Goal: Task Accomplishment & Management: Use online tool/utility

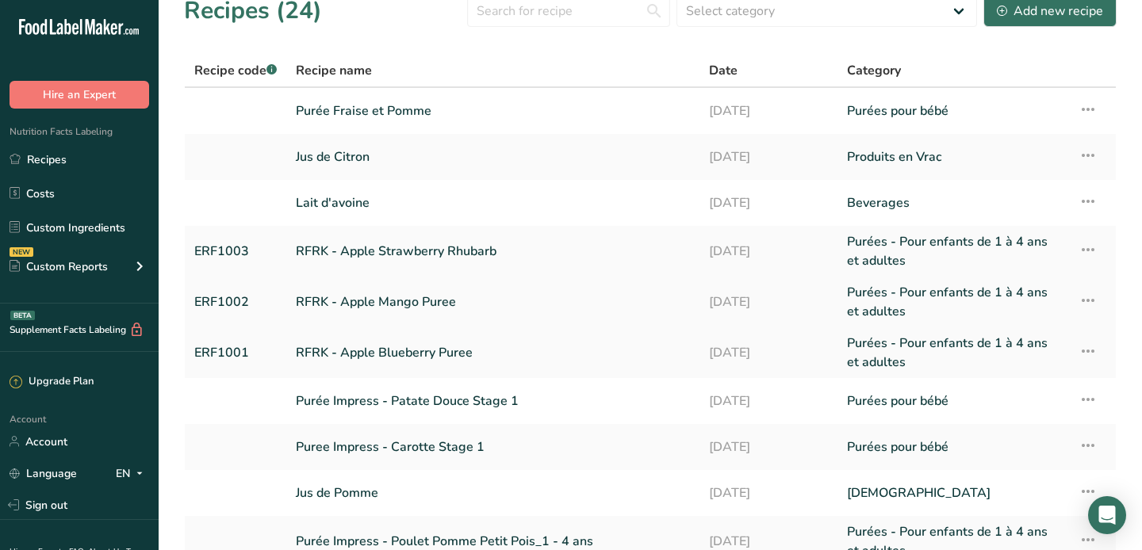
scroll to position [25, 0]
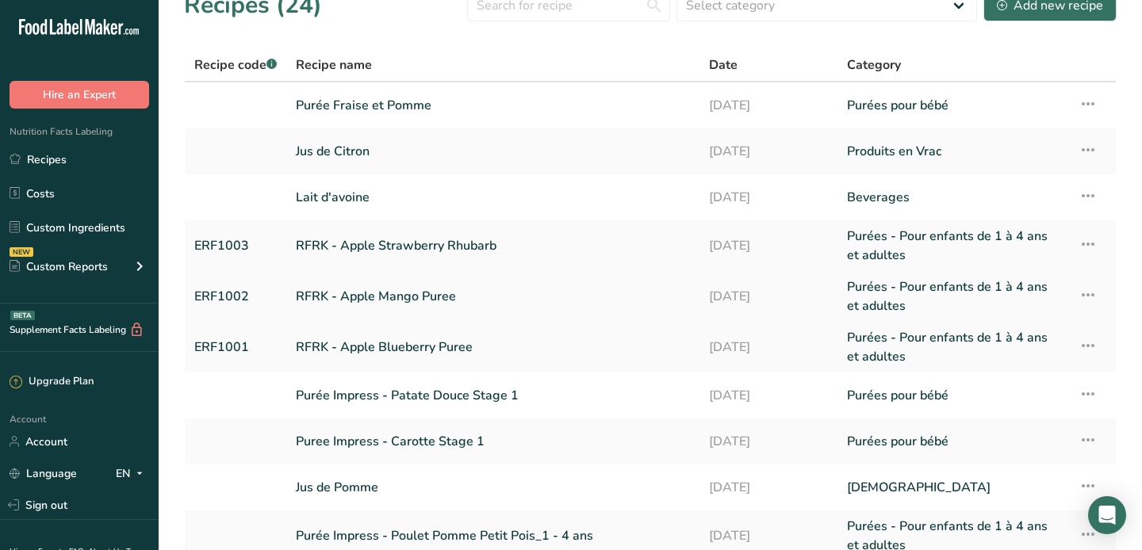
click at [430, 289] on link "RFRK - Apple Mango Puree" at bounding box center [493, 297] width 394 height 38
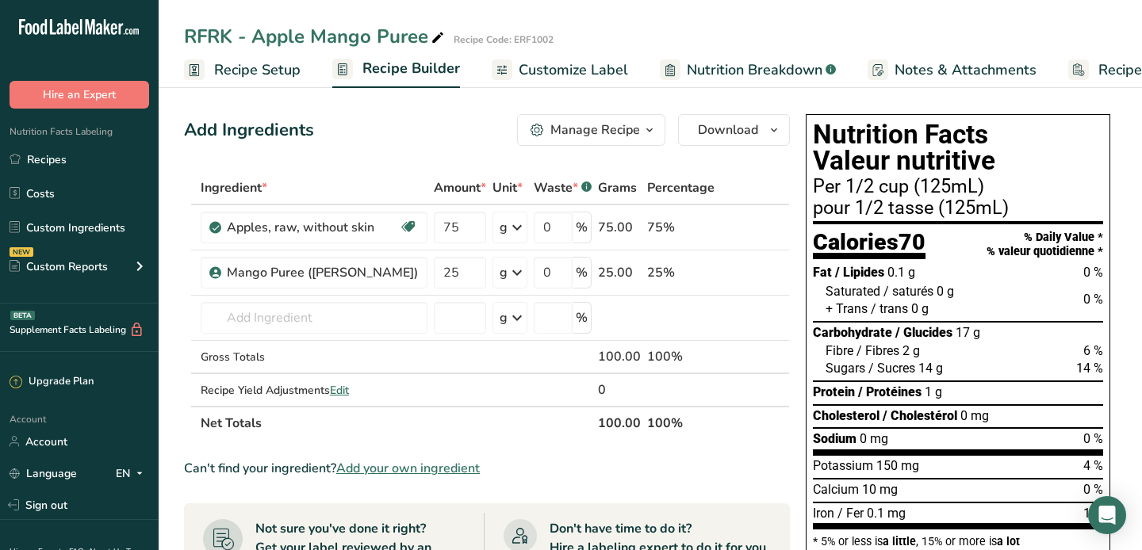
click at [559, 71] on span "Customize Label" at bounding box center [573, 69] width 109 height 21
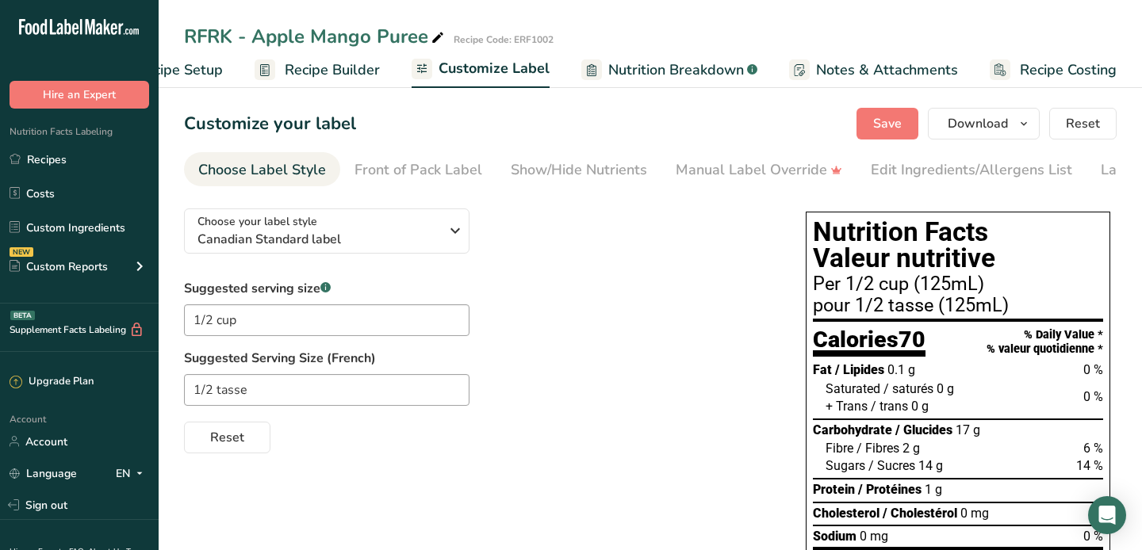
click at [709, 73] on span "Nutrition Breakdown" at bounding box center [676, 69] width 136 height 21
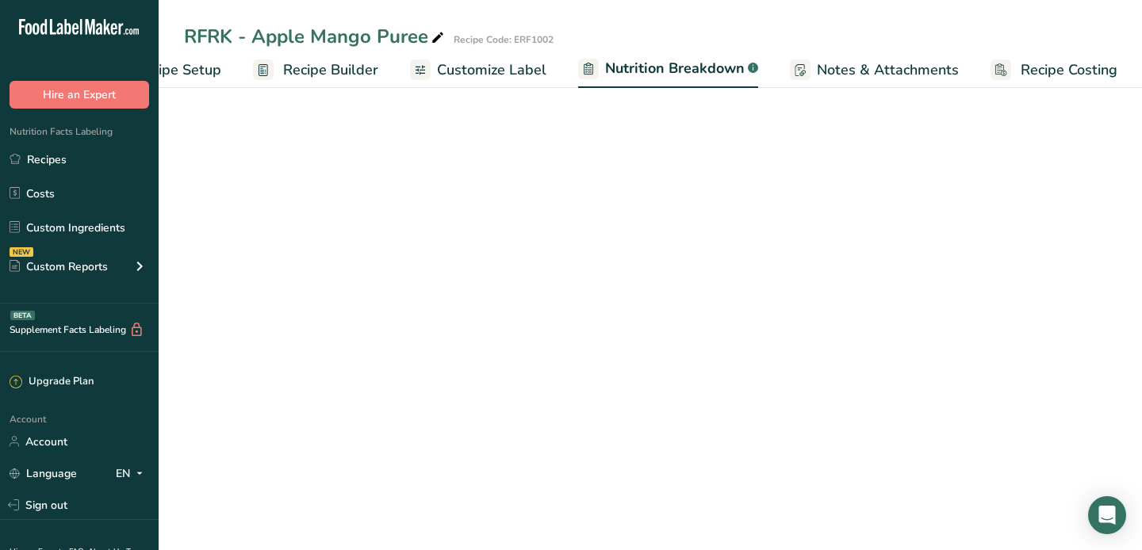
select select "Calories"
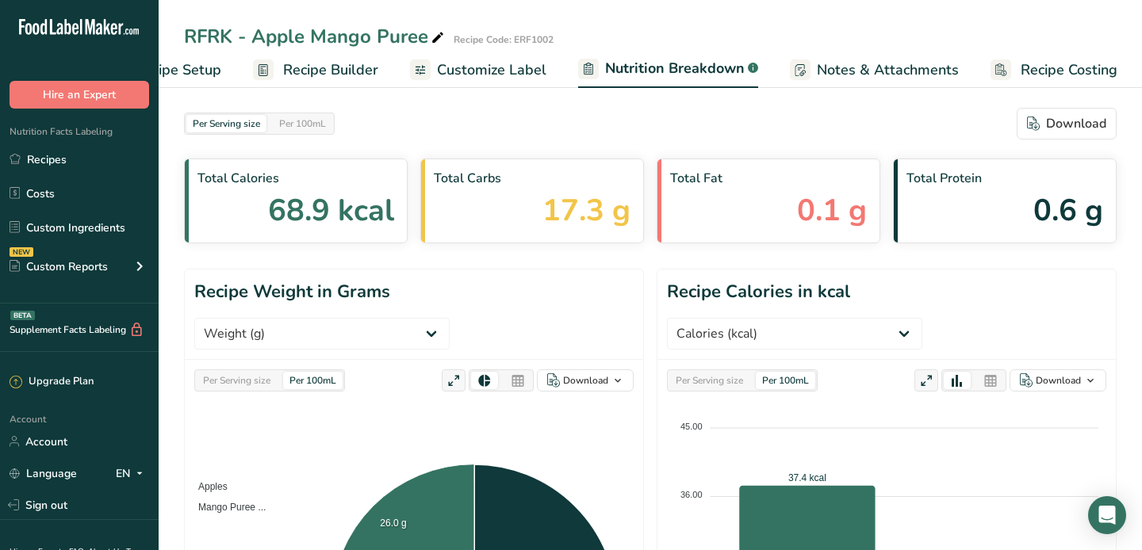
click at [842, 59] on span "Notes & Attachments" at bounding box center [888, 69] width 142 height 21
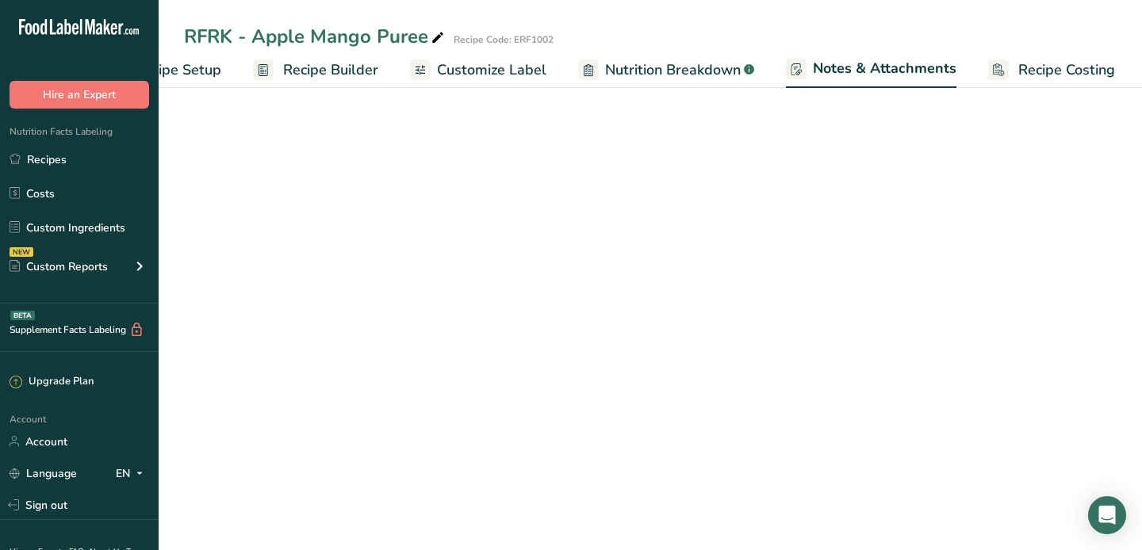
scroll to position [0, 79]
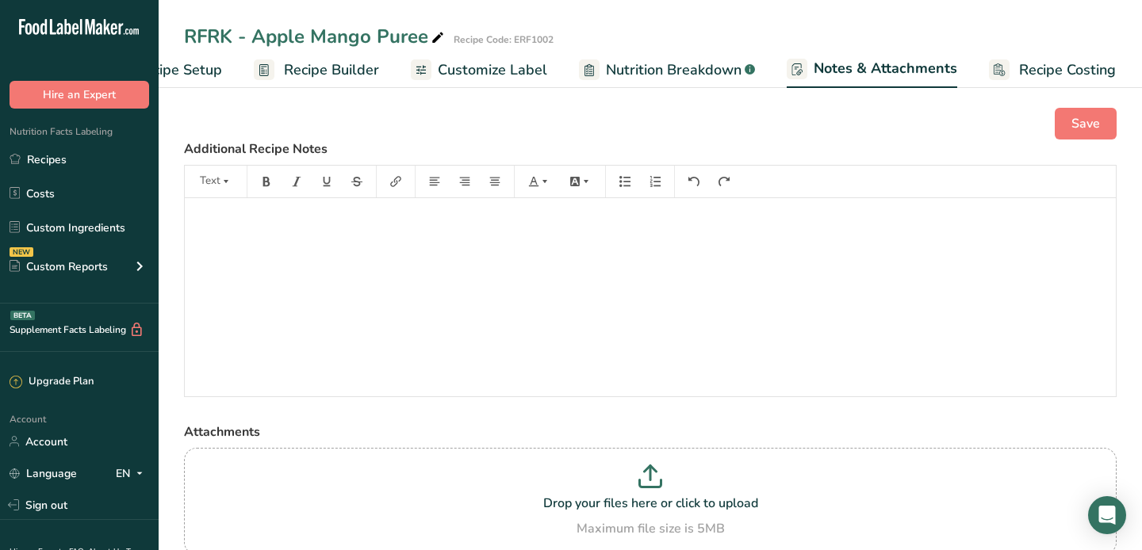
click at [500, 61] on span "Customize Label" at bounding box center [492, 69] width 109 height 21
